Goal: Find specific page/section: Find specific page/section

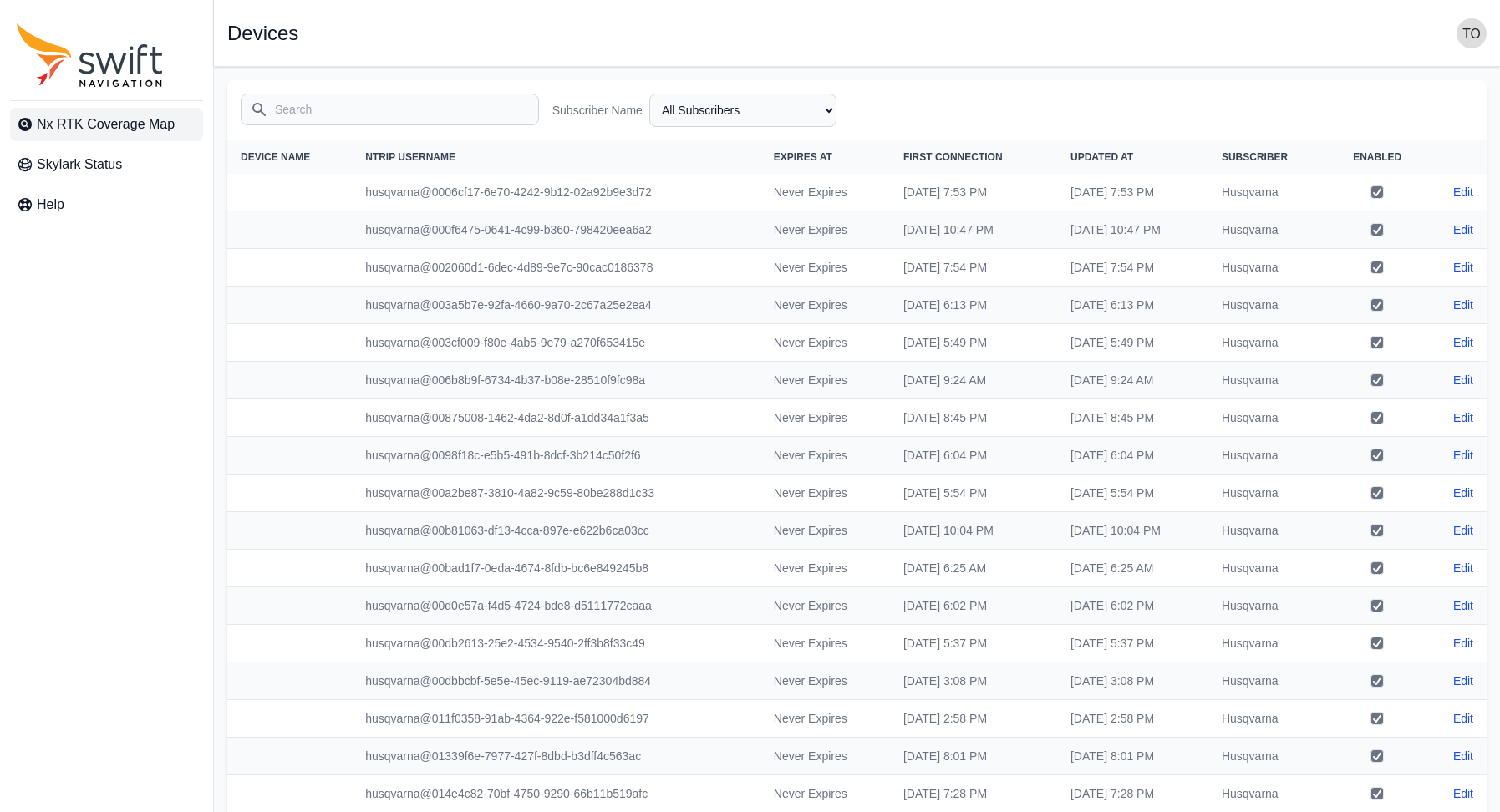
click at [124, 116] on span "Nx RTK Coverage Map" at bounding box center [105, 125] width 138 height 20
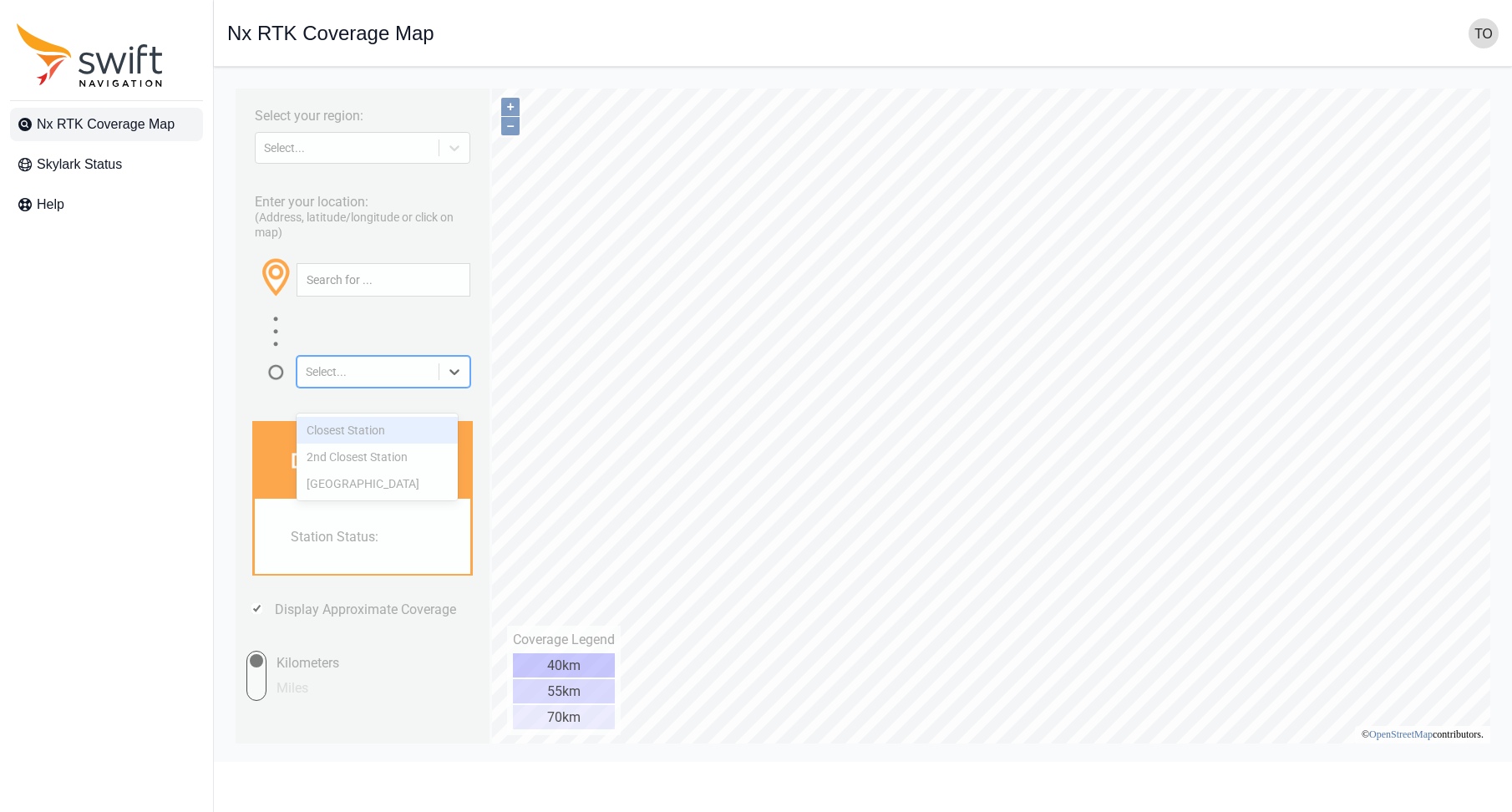
click at [452, 387] on div at bounding box center [455, 372] width 30 height 30
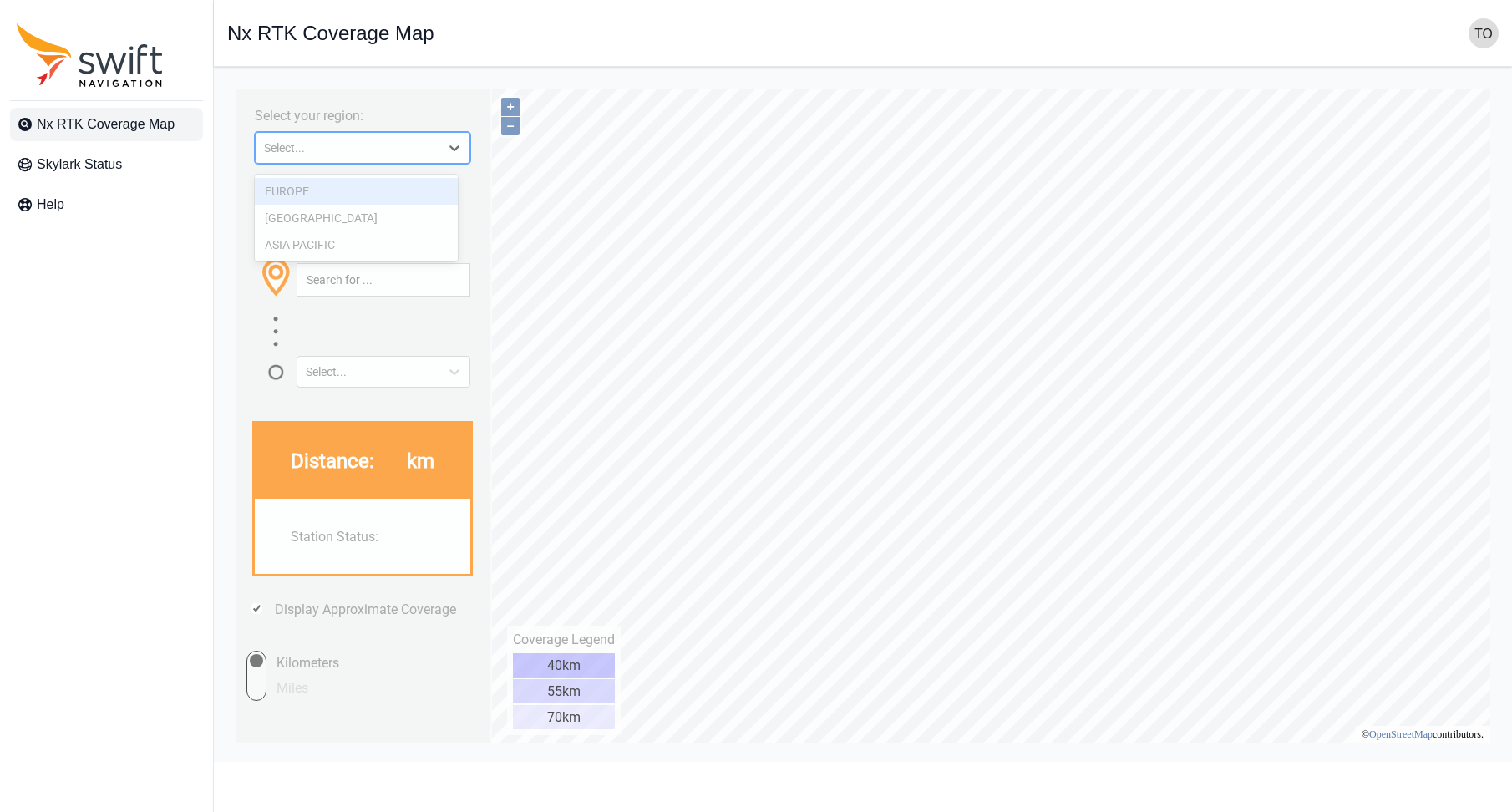
click at [446, 145] on icon at bounding box center [455, 148] width 17 height 17
click at [397, 242] on div "ASIA PACIFIC" at bounding box center [356, 245] width 203 height 27
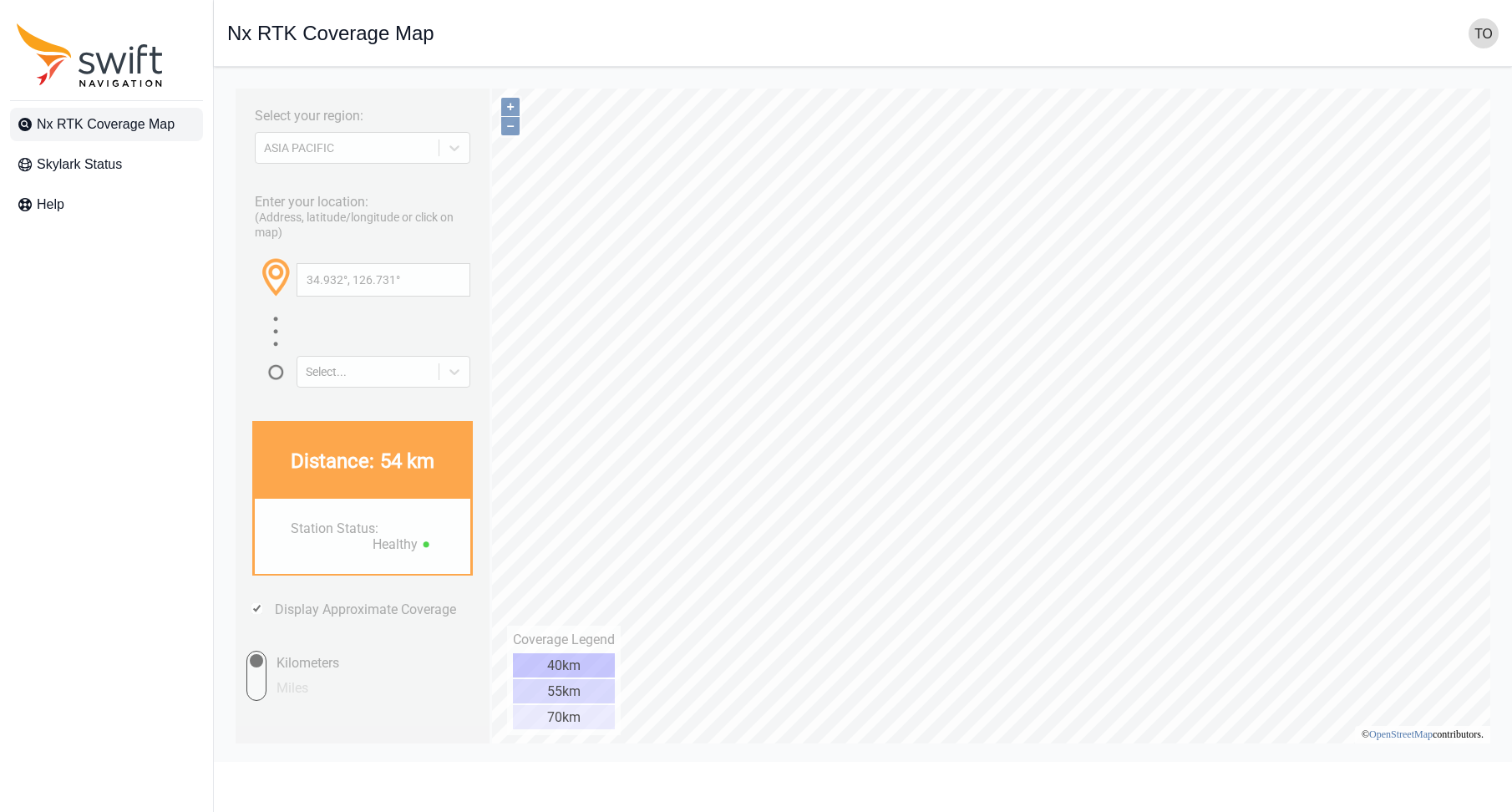
type input "35.377°, 128.247°"
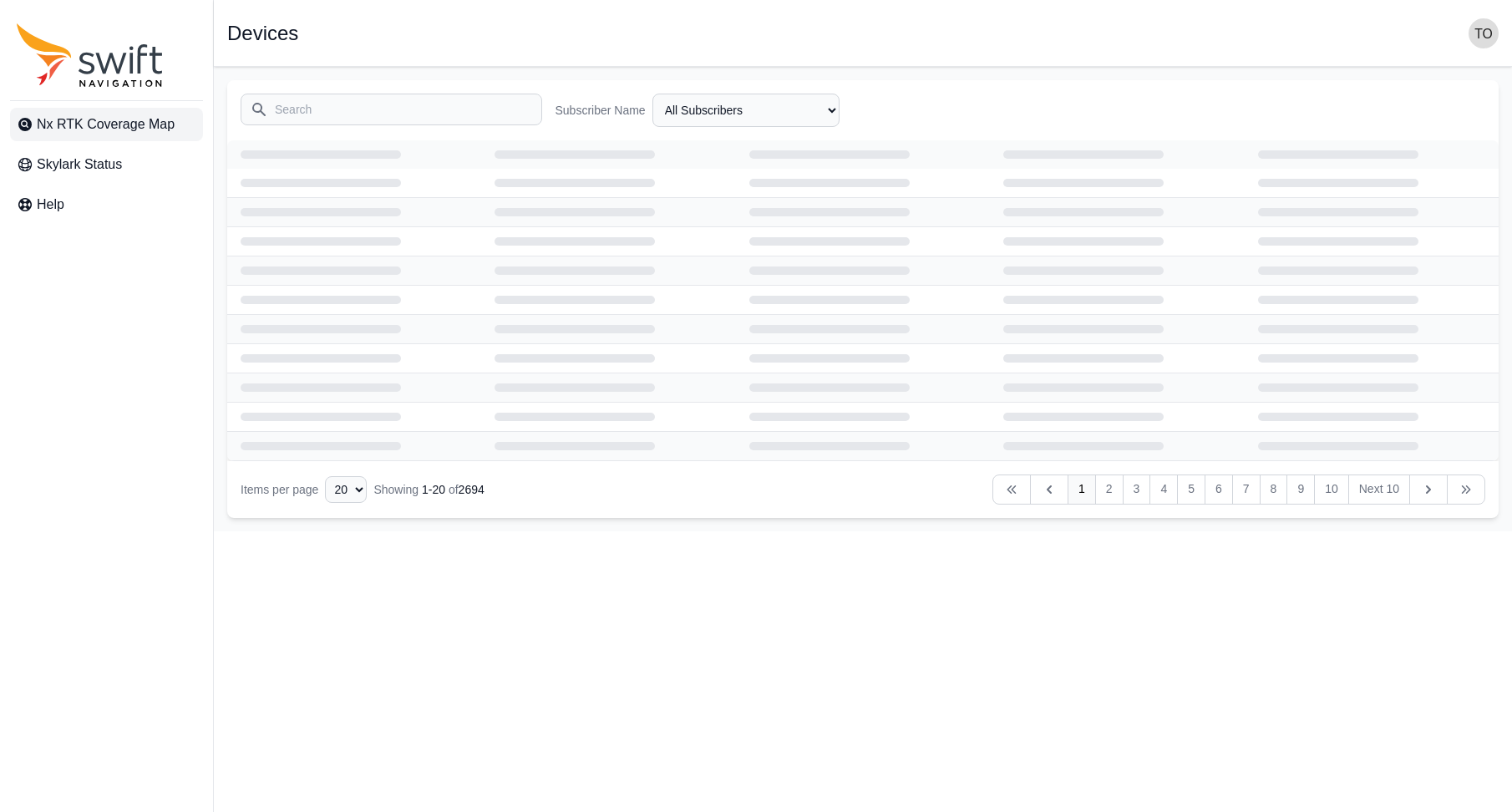
click at [149, 130] on span "Nx RTK Coverage Map" at bounding box center [105, 125] width 137 height 20
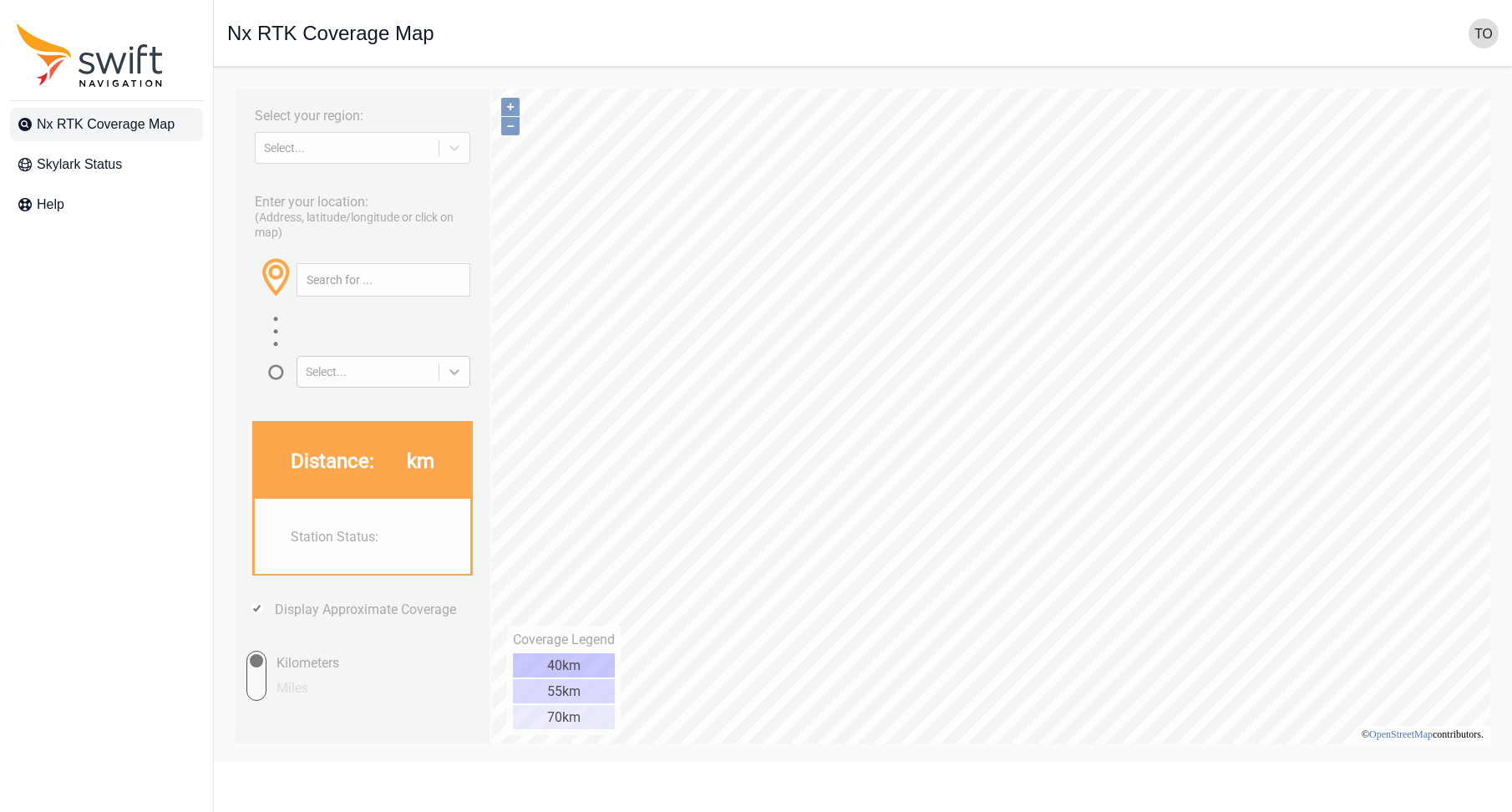
click at [445, 376] on div at bounding box center [455, 372] width 30 height 30
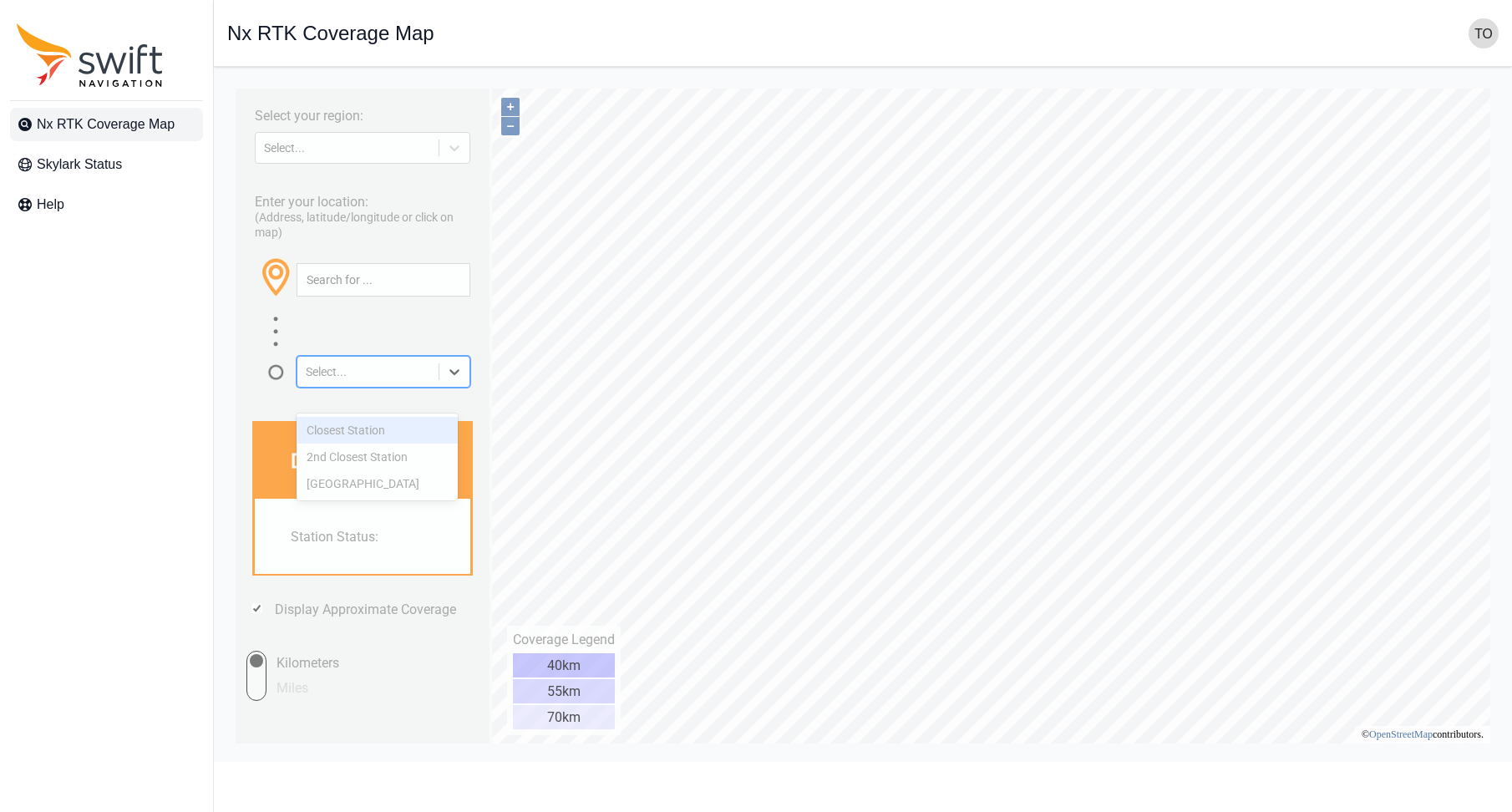
click at [446, 380] on icon at bounding box center [455, 372] width 17 height 17
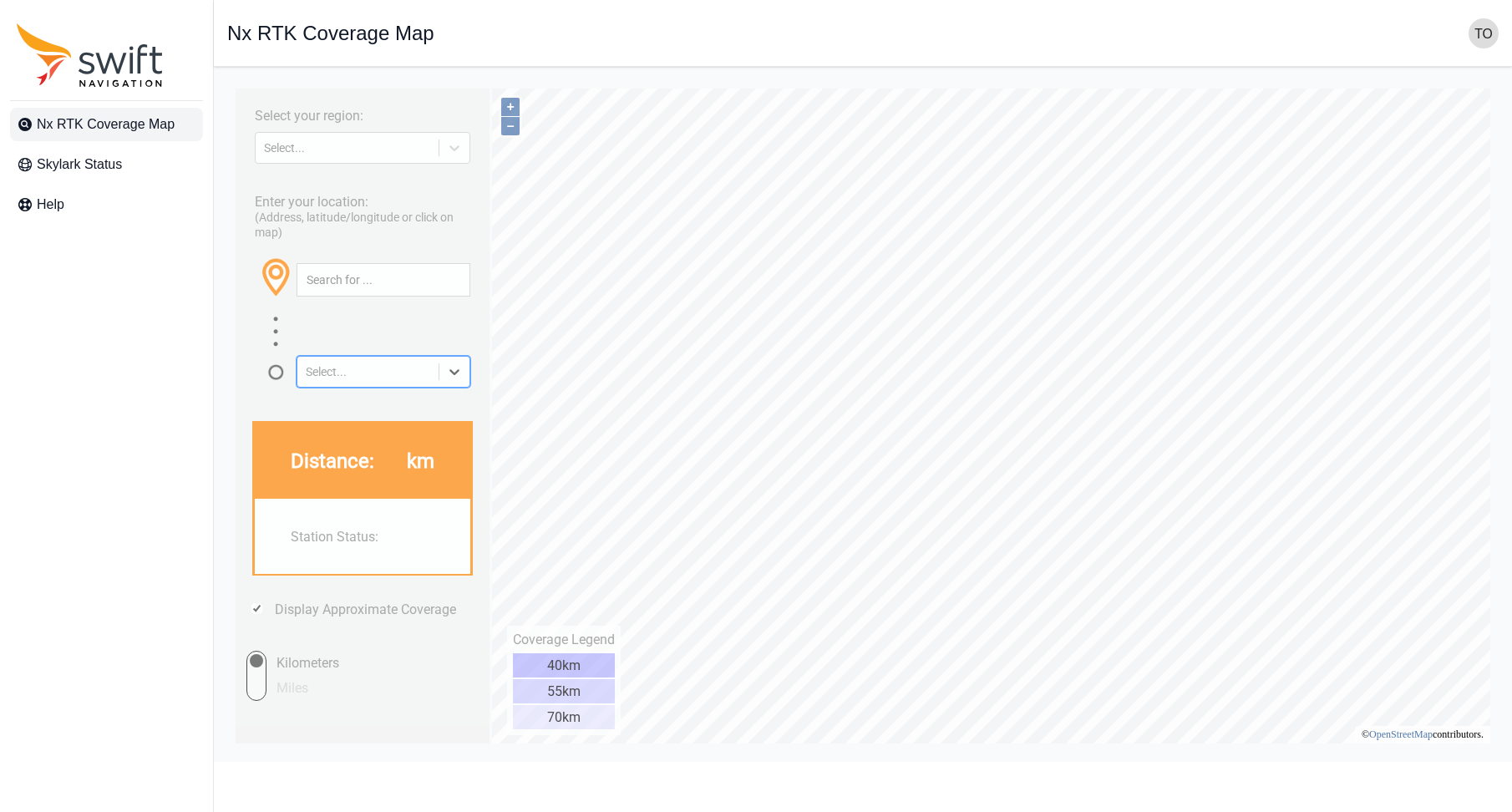
click at [446, 380] on icon at bounding box center [455, 372] width 17 height 17
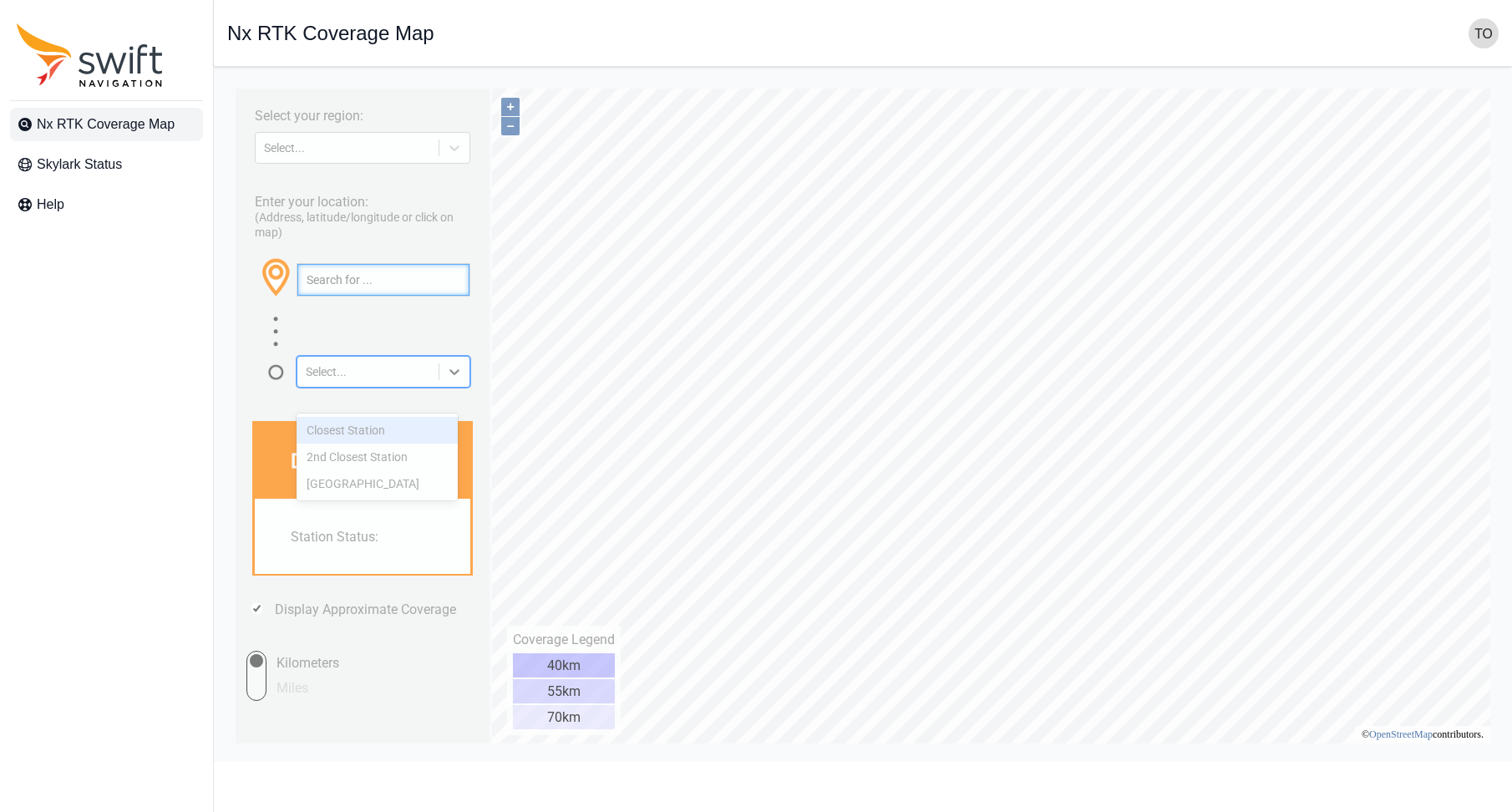
click at [432, 296] on input "text" at bounding box center [384, 280] width 172 height 32
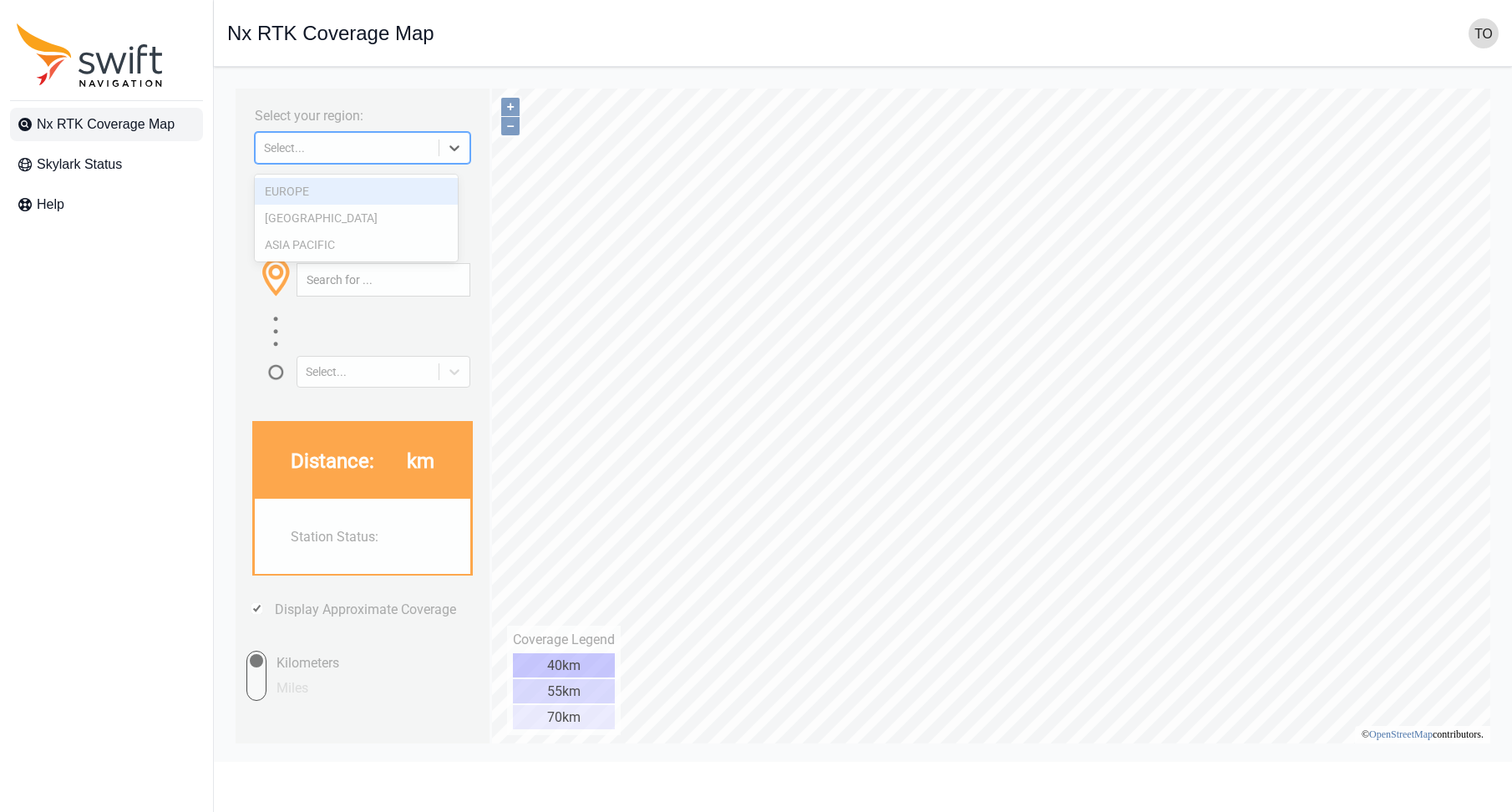
click at [446, 155] on icon at bounding box center [455, 148] width 17 height 17
click at [395, 246] on div "ASIA PACIFIC" at bounding box center [356, 245] width 203 height 27
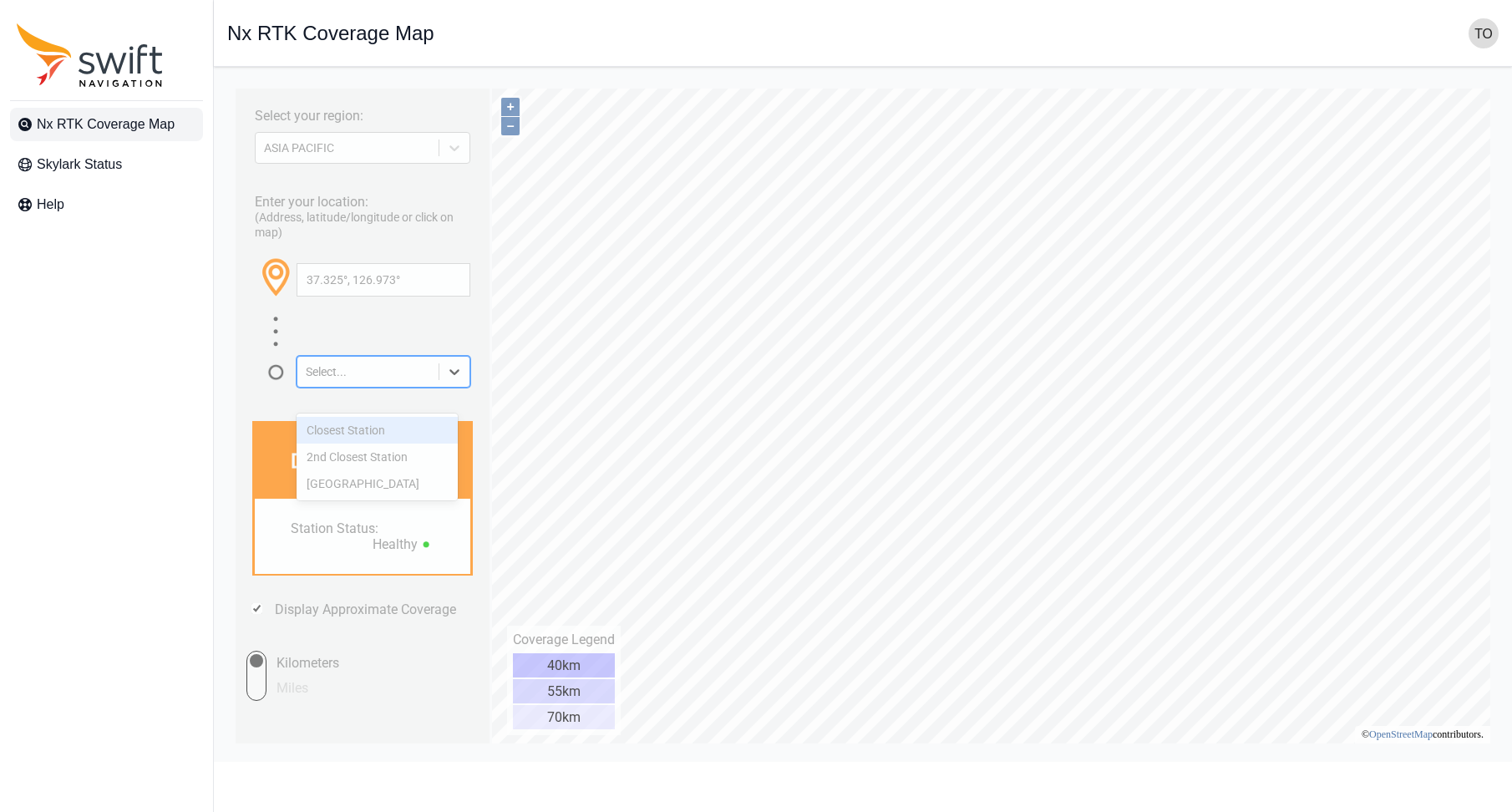
click at [446, 380] on icon at bounding box center [455, 372] width 17 height 17
click at [402, 424] on div "Closest Station" at bounding box center [377, 430] width 161 height 27
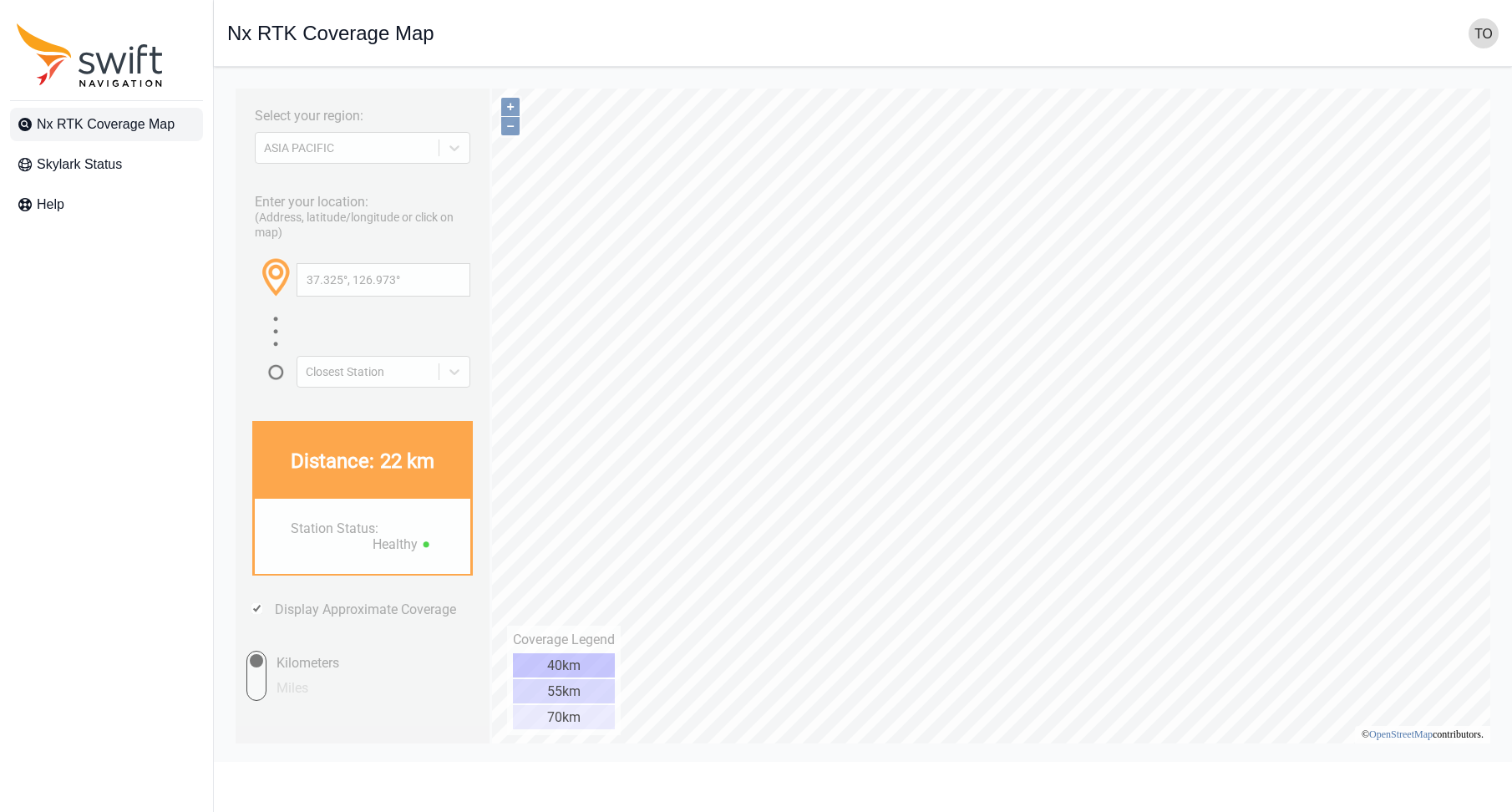
type input "36.014°, 127.661°"
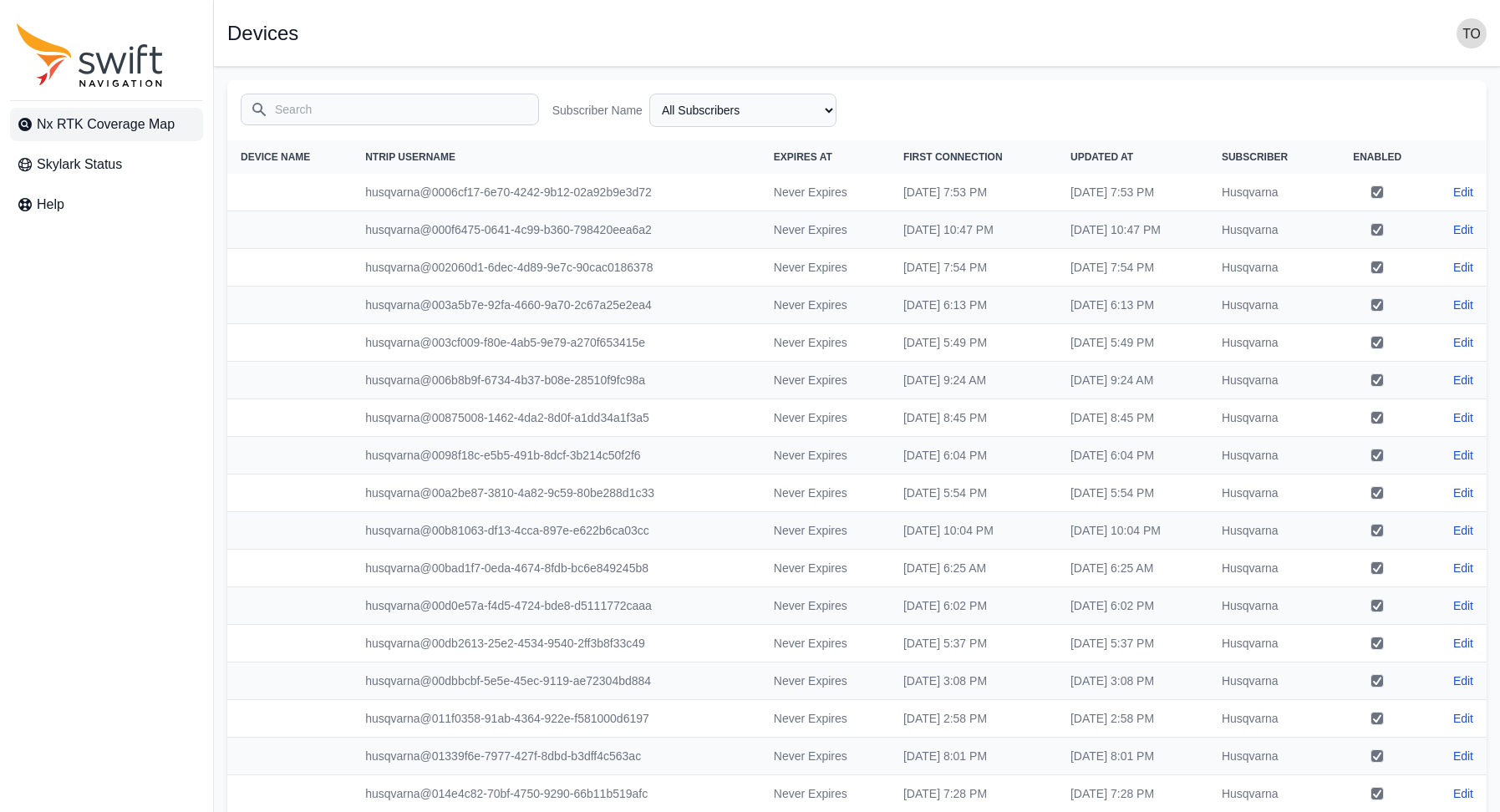
click at [103, 120] on span "Nx RTK Coverage Map" at bounding box center [105, 125] width 138 height 20
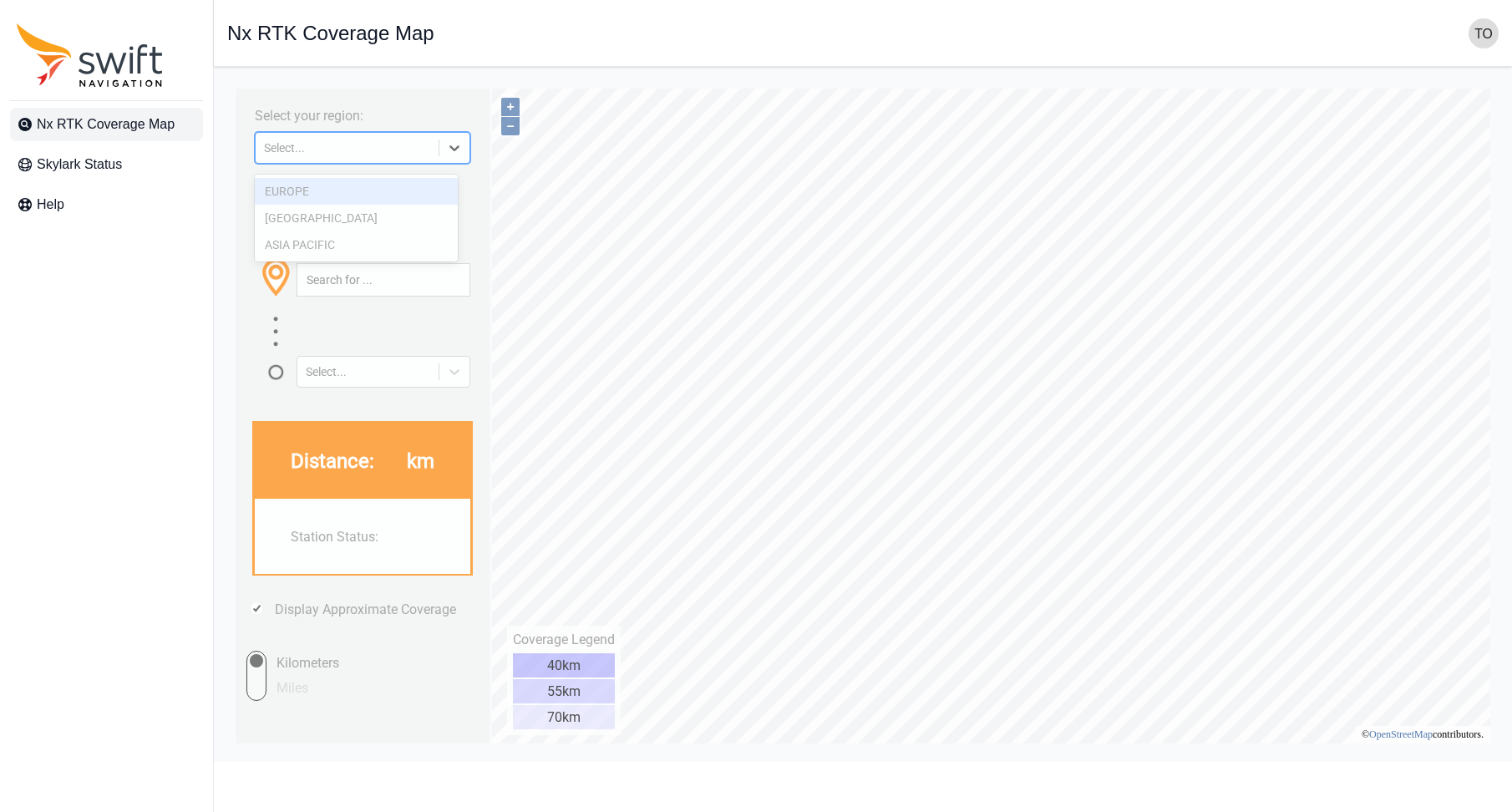
click at [446, 156] on icon at bounding box center [455, 148] width 17 height 17
click at [417, 246] on div "ASIA PACIFIC" at bounding box center [356, 245] width 203 height 27
